Goal: Obtain resource: Download file/media

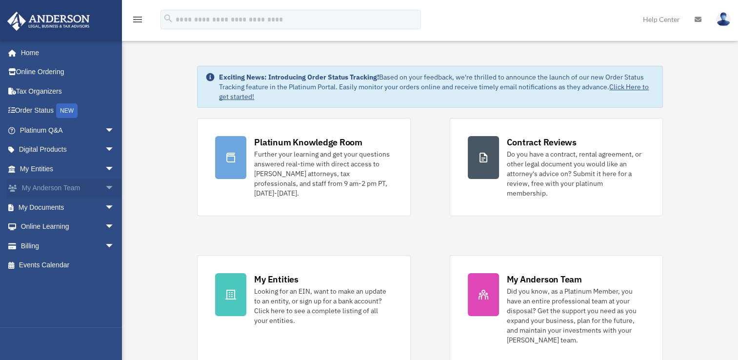
click at [105, 184] on span "arrow_drop_down" at bounding box center [115, 189] width 20 height 20
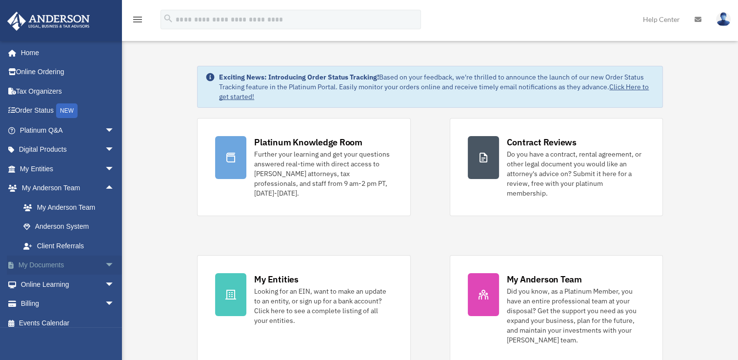
click at [105, 265] on span "arrow_drop_down" at bounding box center [115, 266] width 20 height 20
click at [35, 284] on link "Box" at bounding box center [72, 285] width 116 height 20
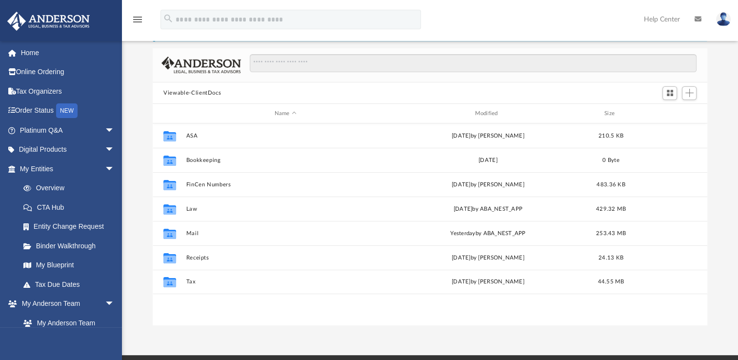
scroll to position [49, 0]
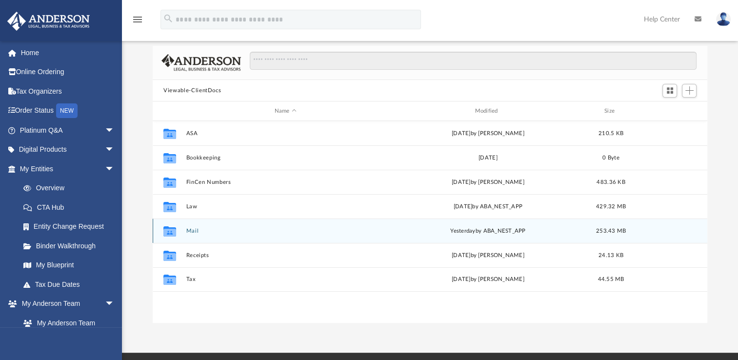
click at [193, 233] on button "Mail" at bounding box center [285, 231] width 199 height 6
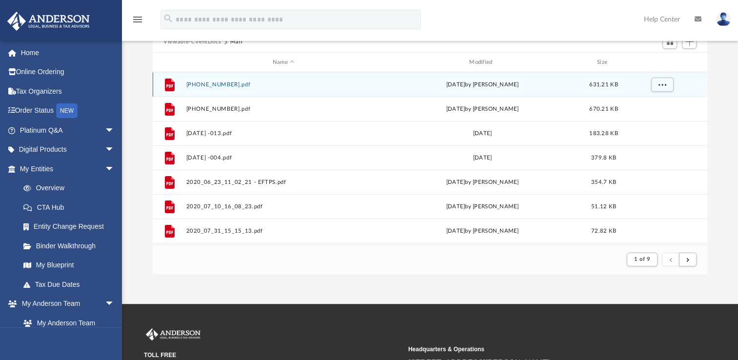
scroll to position [0, 0]
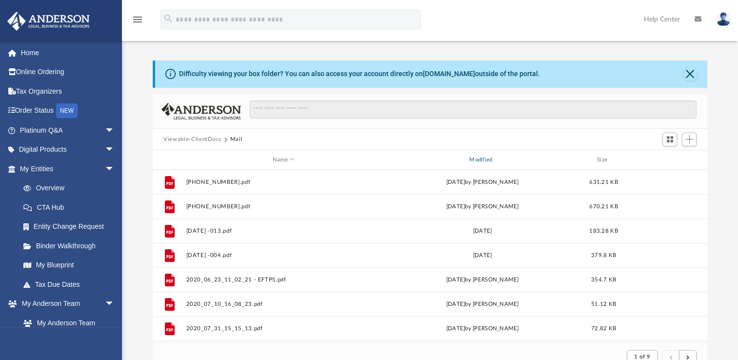
click at [476, 161] on div "Modified" at bounding box center [482, 160] width 195 height 9
click at [475, 161] on div "Modified" at bounding box center [482, 160] width 195 height 9
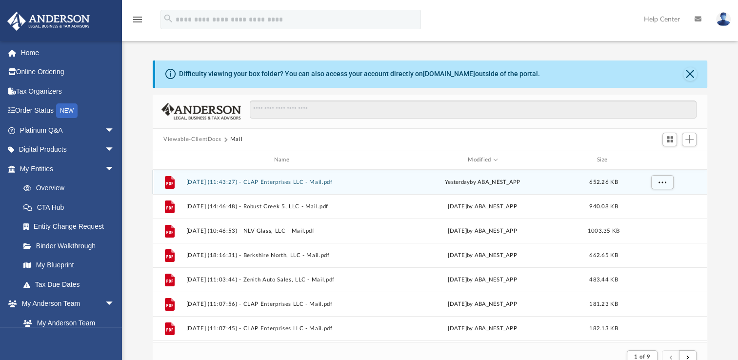
click at [475, 181] on div "yesterday by ABA_NEST_APP" at bounding box center [482, 182] width 195 height 9
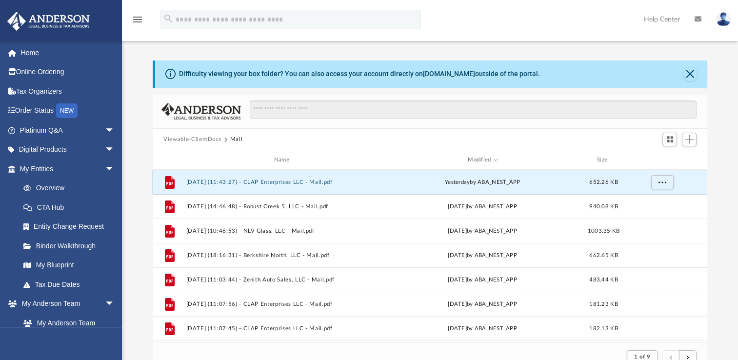
click at [317, 182] on button "2025.08.25 (11:43:27) - CLAP Enterprises LLC - Mail.pdf" at bounding box center [283, 182] width 195 height 6
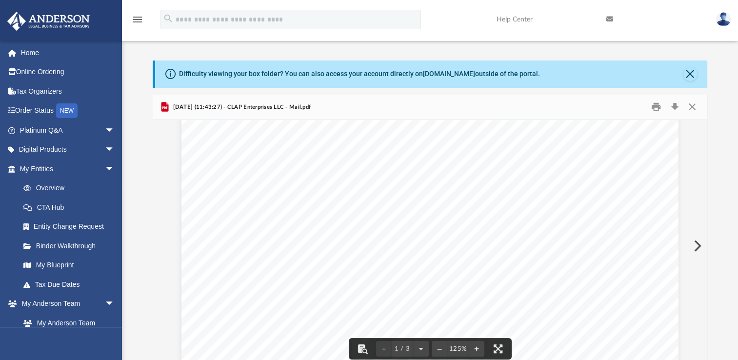
scroll to position [244, 0]
